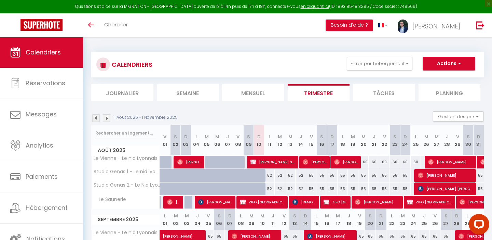
click at [446, 189] on span "[PERSON_NAME] [PERSON_NAME]" at bounding box center [446, 188] width 56 height 13
select select "KO"
select select "0"
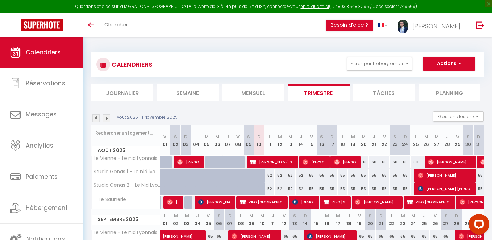
select select "1"
select select
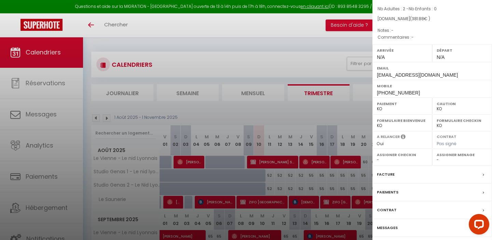
scroll to position [84, 0]
click at [390, 189] on label "Paiements" at bounding box center [388, 192] width 22 height 7
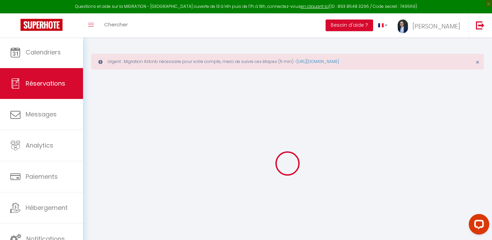
select select "0"
select select
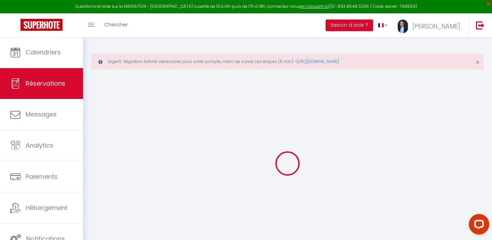
checkbox input "false"
select select
checkbox input "false"
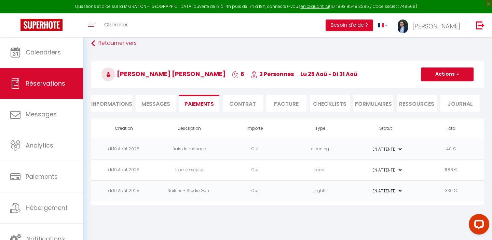
scroll to position [37, 0]
click at [451, 76] on button "Actions" at bounding box center [447, 74] width 53 height 14
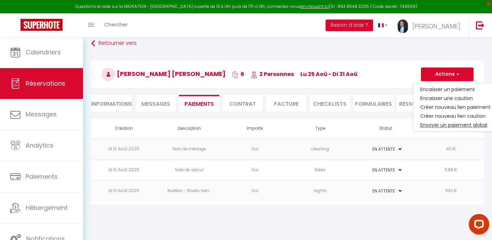
click at [437, 123] on link "Envoyer un paiement global" at bounding box center [456, 124] width 84 height 9
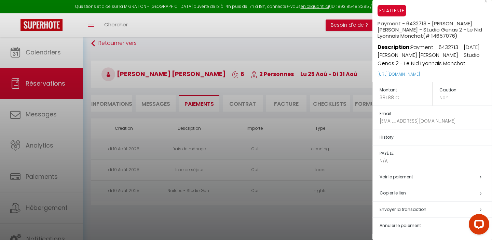
scroll to position [6, 0]
click at [390, 207] on span "Envoyer la transaction" at bounding box center [403, 210] width 47 height 6
select select "fr"
type input "[EMAIL_ADDRESS][DOMAIN_NAME]"
type input "Demande de paiement"
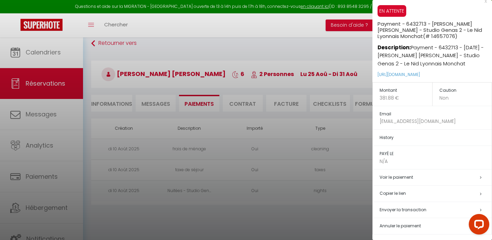
type textarea "Bonjour, Nous vous invitons à cliquer sur le lien ci-dessous pour effectuer le …"
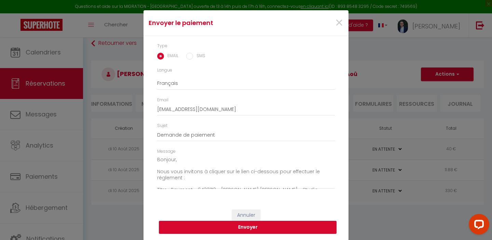
scroll to position [18, 0]
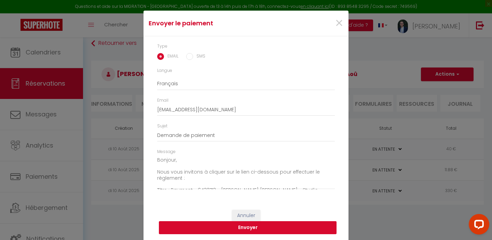
click at [238, 228] on button "Envoyer" at bounding box center [248, 227] width 178 height 13
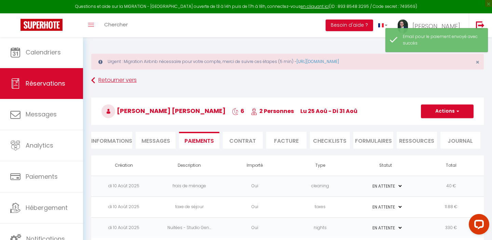
scroll to position [0, 0]
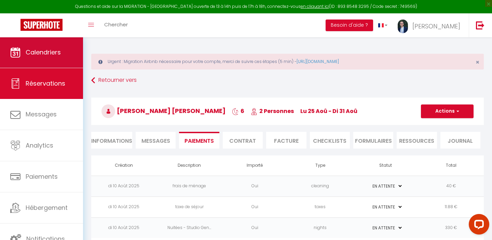
click at [44, 47] on link "Calendriers" at bounding box center [41, 52] width 83 height 31
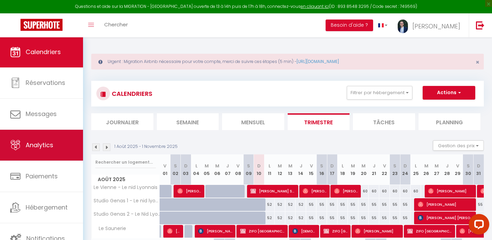
scroll to position [0, 0]
click at [41, 154] on link "Analytics" at bounding box center [41, 145] width 83 height 31
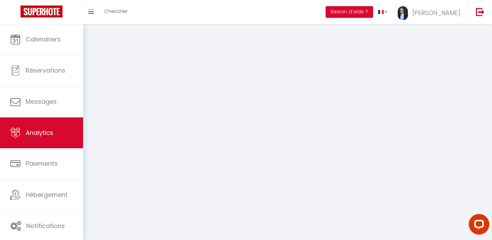
select select "2025"
select select "8"
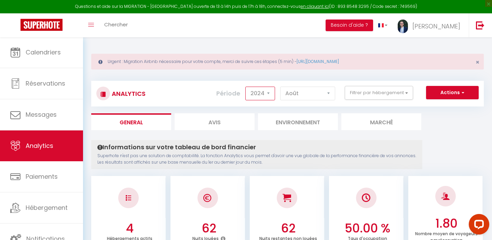
select select "2025"
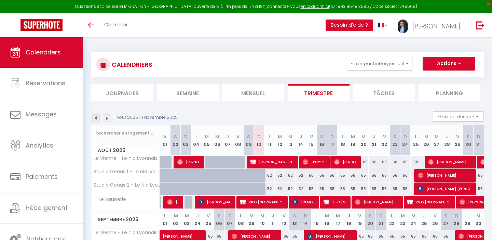
select select
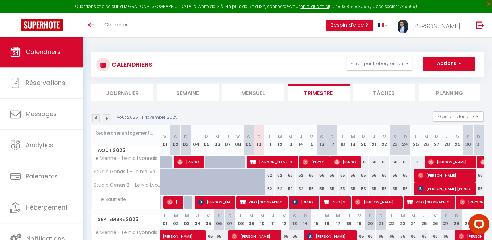
click at [425, 187] on span "[PERSON_NAME] [PERSON_NAME]" at bounding box center [446, 188] width 56 height 13
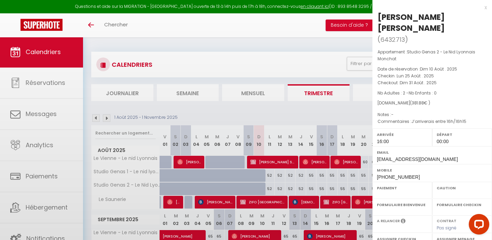
select select "OK"
select select "KO"
select select "1"
select select "0"
select select "1"
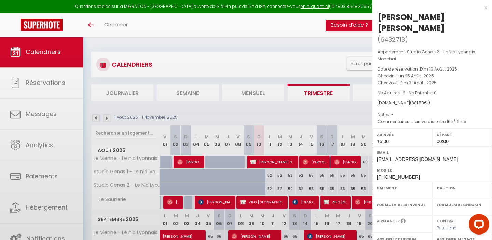
select select
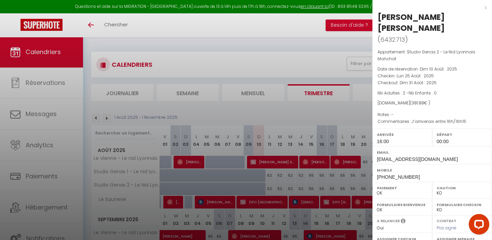
click at [486, 7] on div "x" at bounding box center [430, 7] width 115 height 8
